Goal: Check status

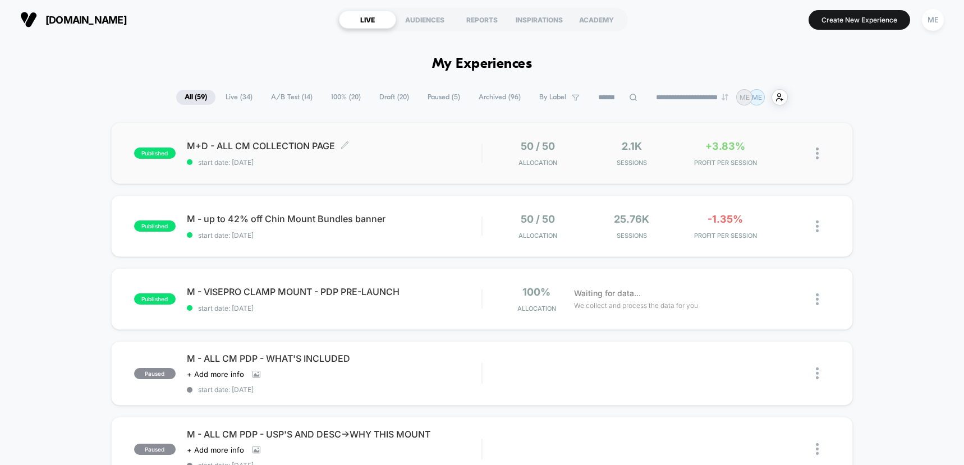
click at [438, 162] on span "start date: [DATE]" at bounding box center [334, 162] width 295 height 8
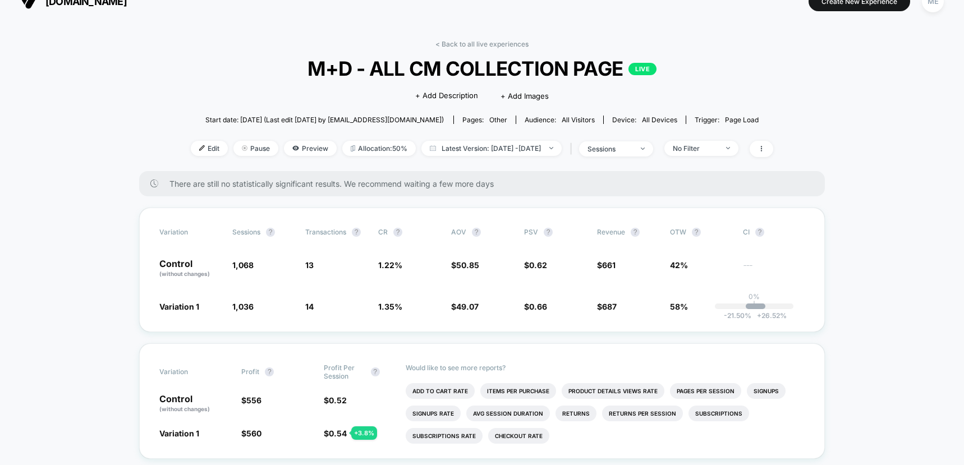
scroll to position [84, 0]
